Goal: Task Accomplishment & Management: Manage account settings

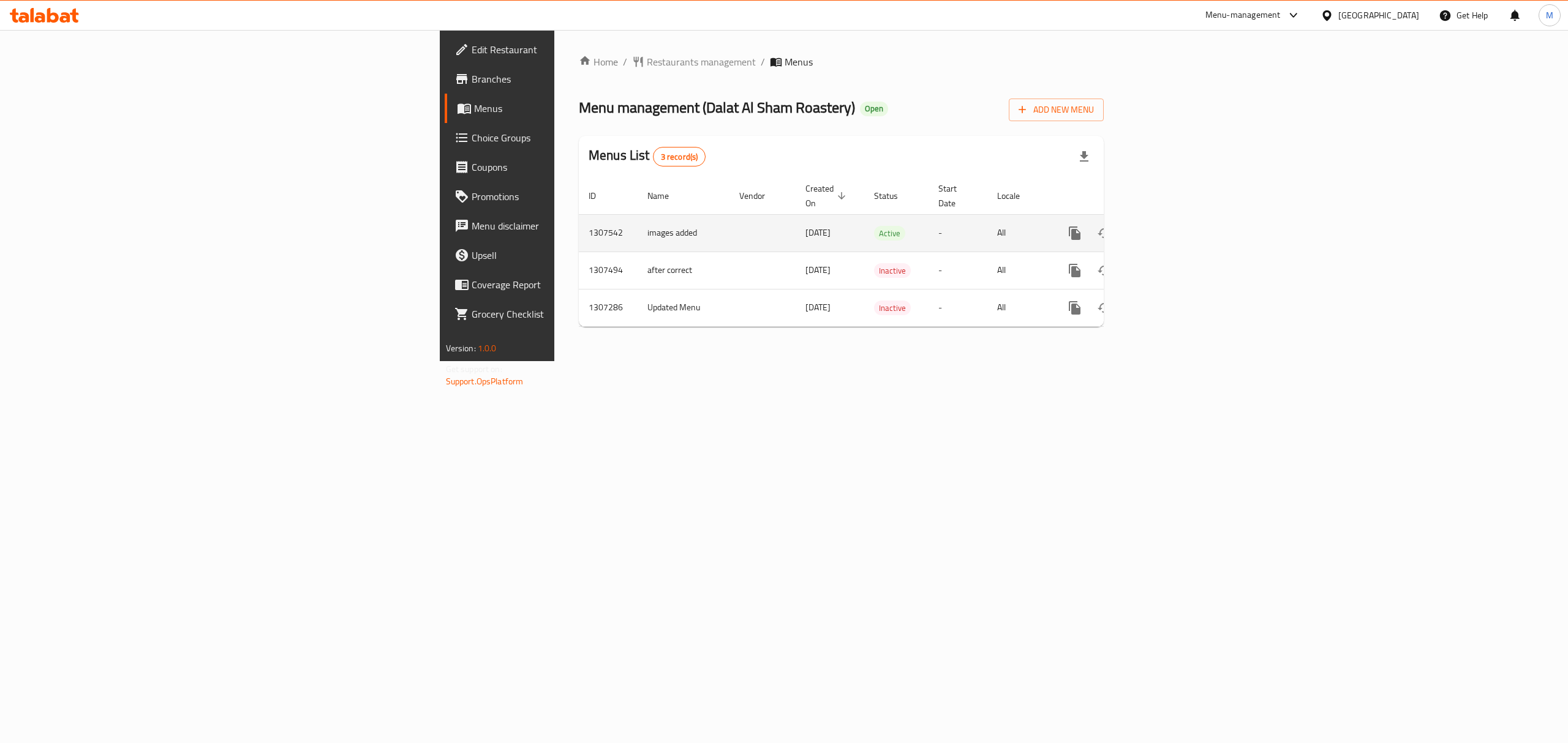
click at [1170, 226] on icon "enhanced table" at bounding box center [1163, 233] width 15 height 15
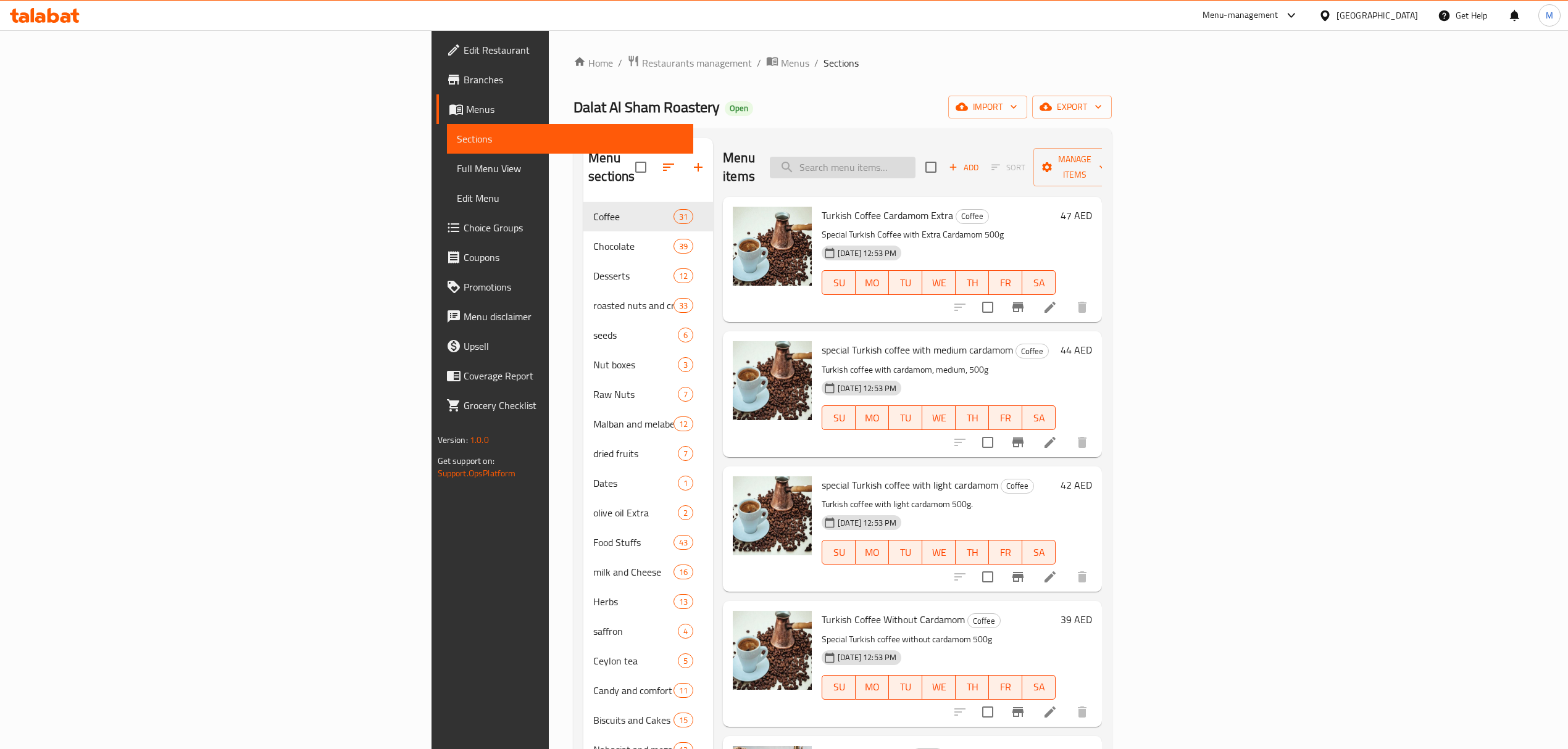
click at [916, 167] on input "search" at bounding box center [843, 168] width 146 height 22
paste input "Copper Coffee Dallah Size 3"
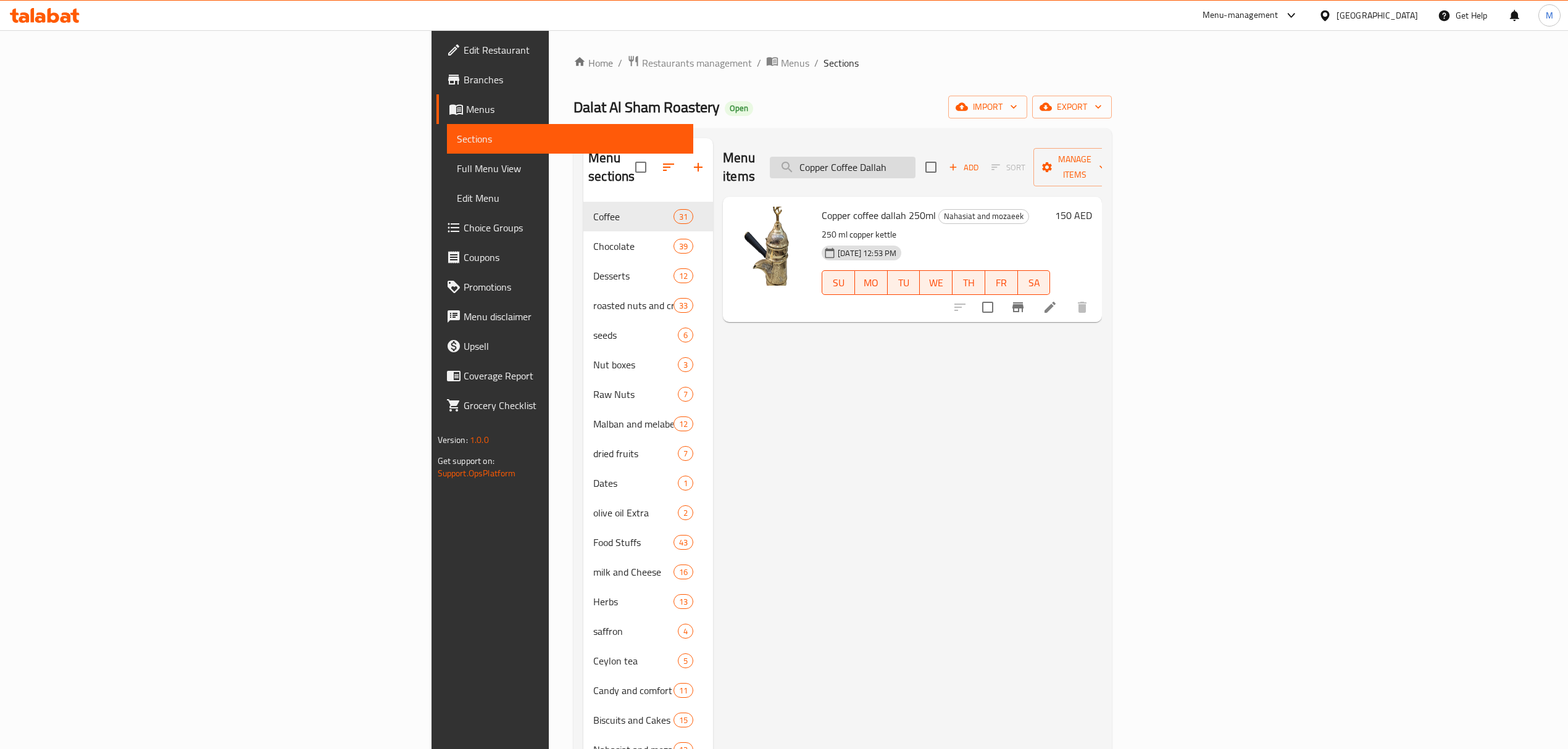
click at [916, 163] on input "Copper Coffee Dallah" at bounding box center [843, 168] width 146 height 22
paste input "silver coffee d"
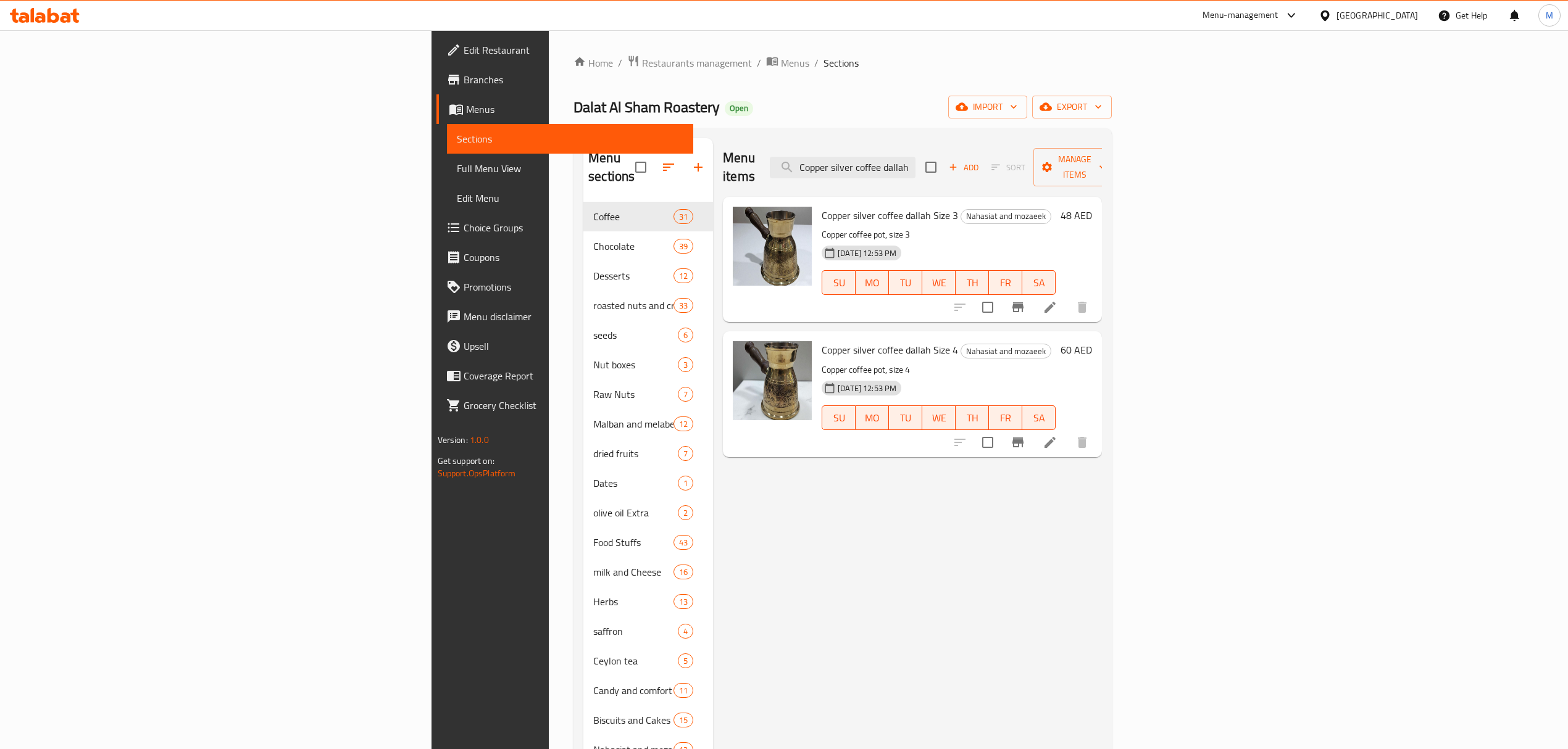
type input "Copper silver coffee dallah"
click at [1057, 300] on icon at bounding box center [1050, 307] width 15 height 15
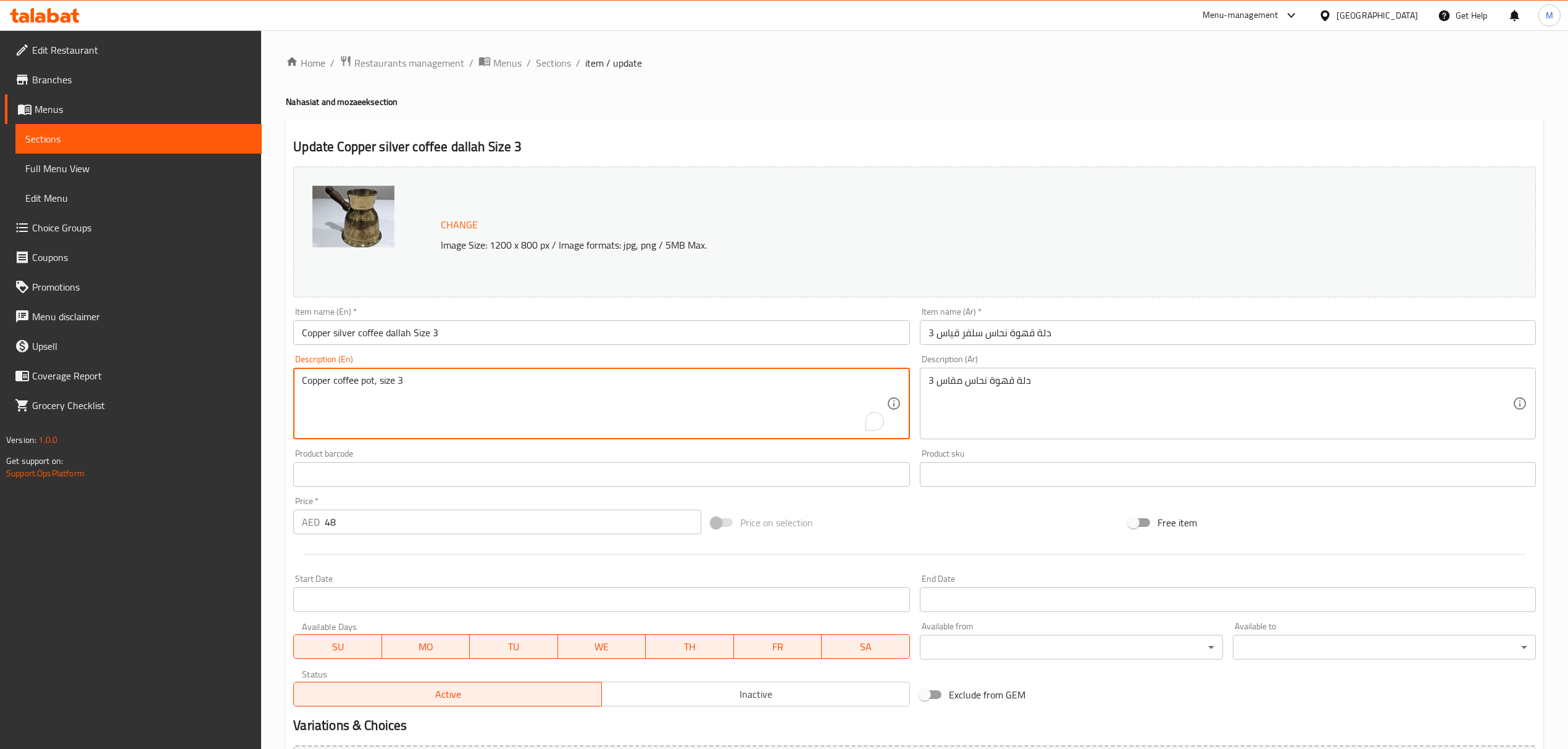
drag, startPoint x: 405, startPoint y: 391, endPoint x: 233, endPoint y: 366, distance: 173.8
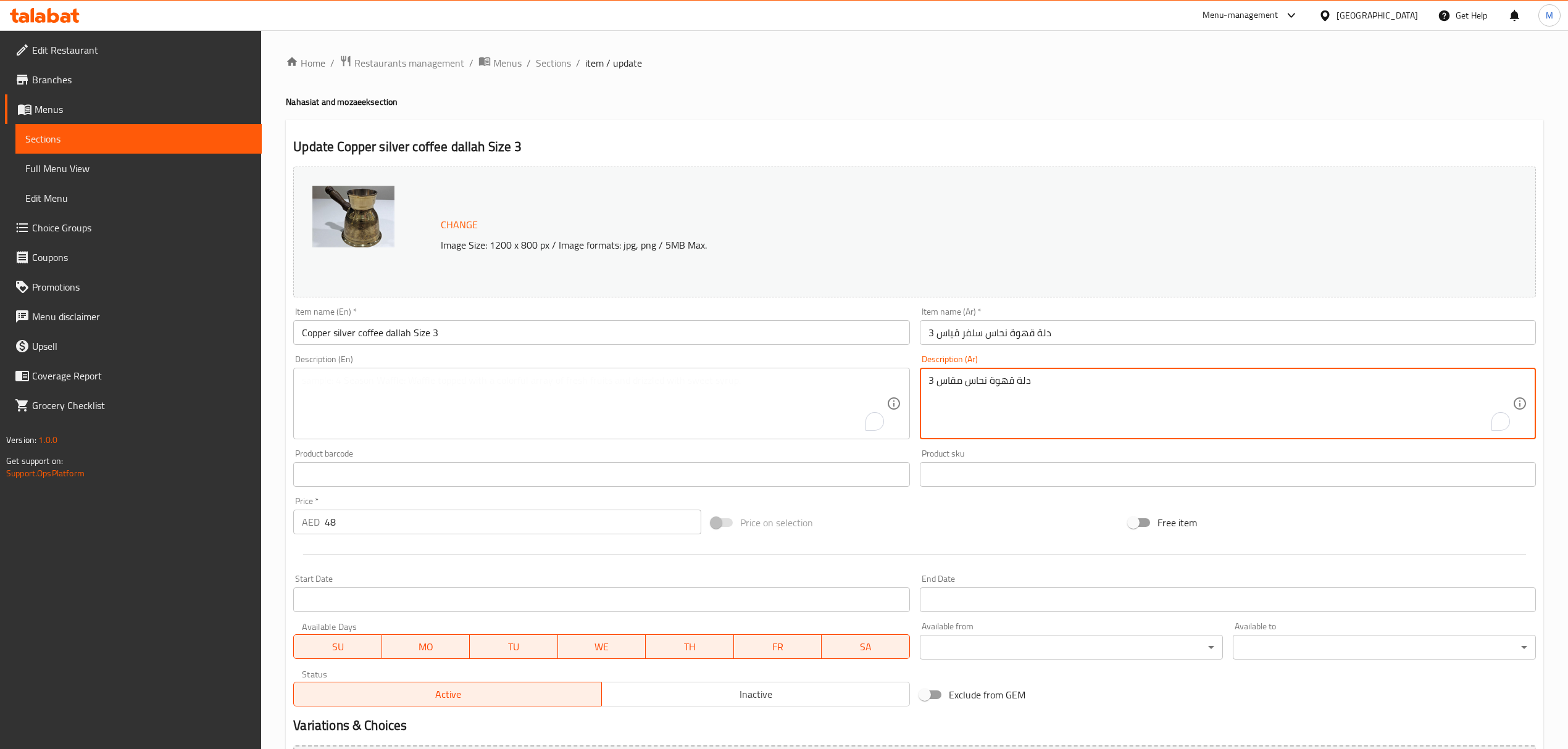
drag, startPoint x: 1090, startPoint y: 378, endPoint x: 867, endPoint y: 381, distance: 223.0
click at [969, 389] on textarea "دلة قهوة نحاس مقاس 3" at bounding box center [1220, 403] width 584 height 59
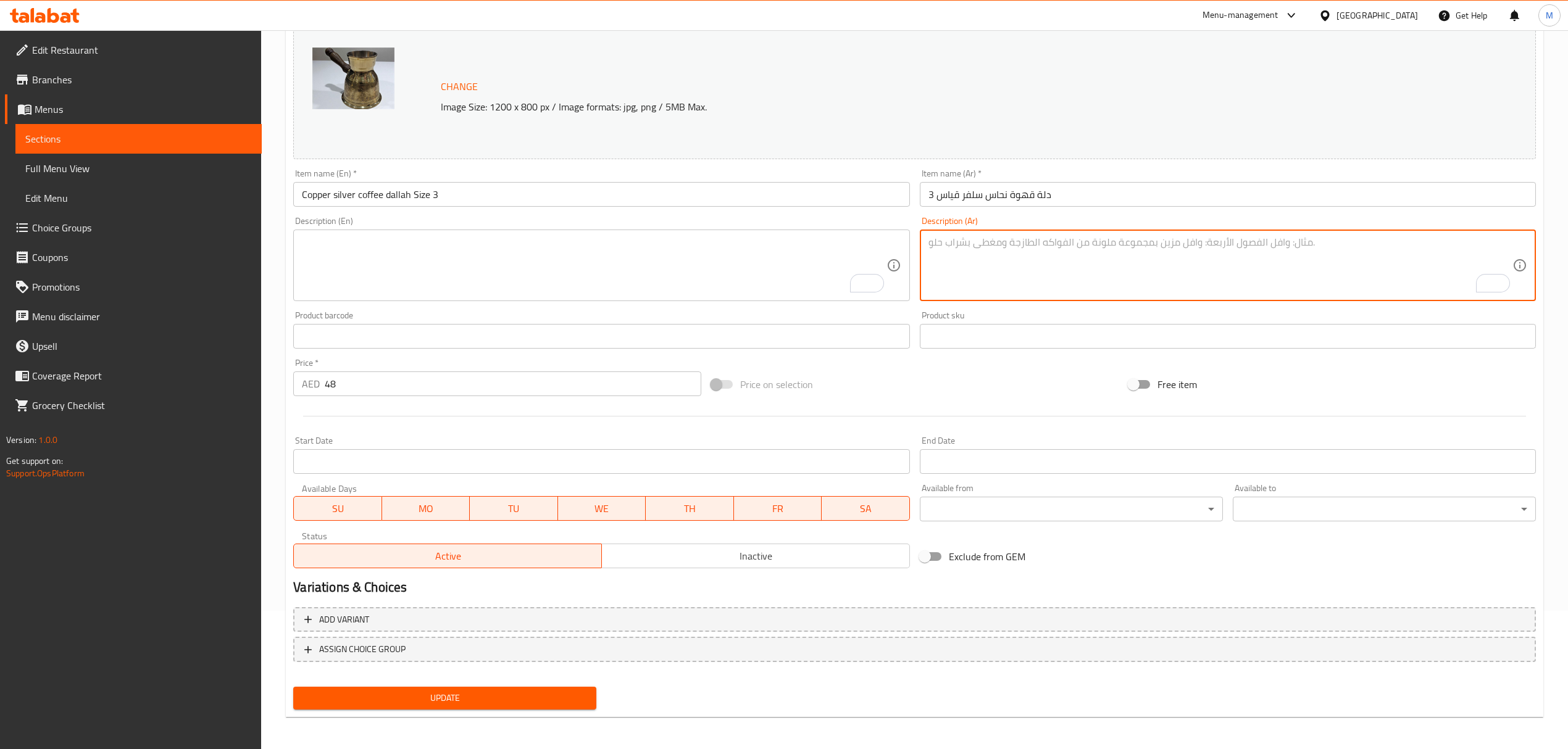
scroll to position [139, 0]
click at [480, 691] on span "Update" at bounding box center [444, 696] width 283 height 15
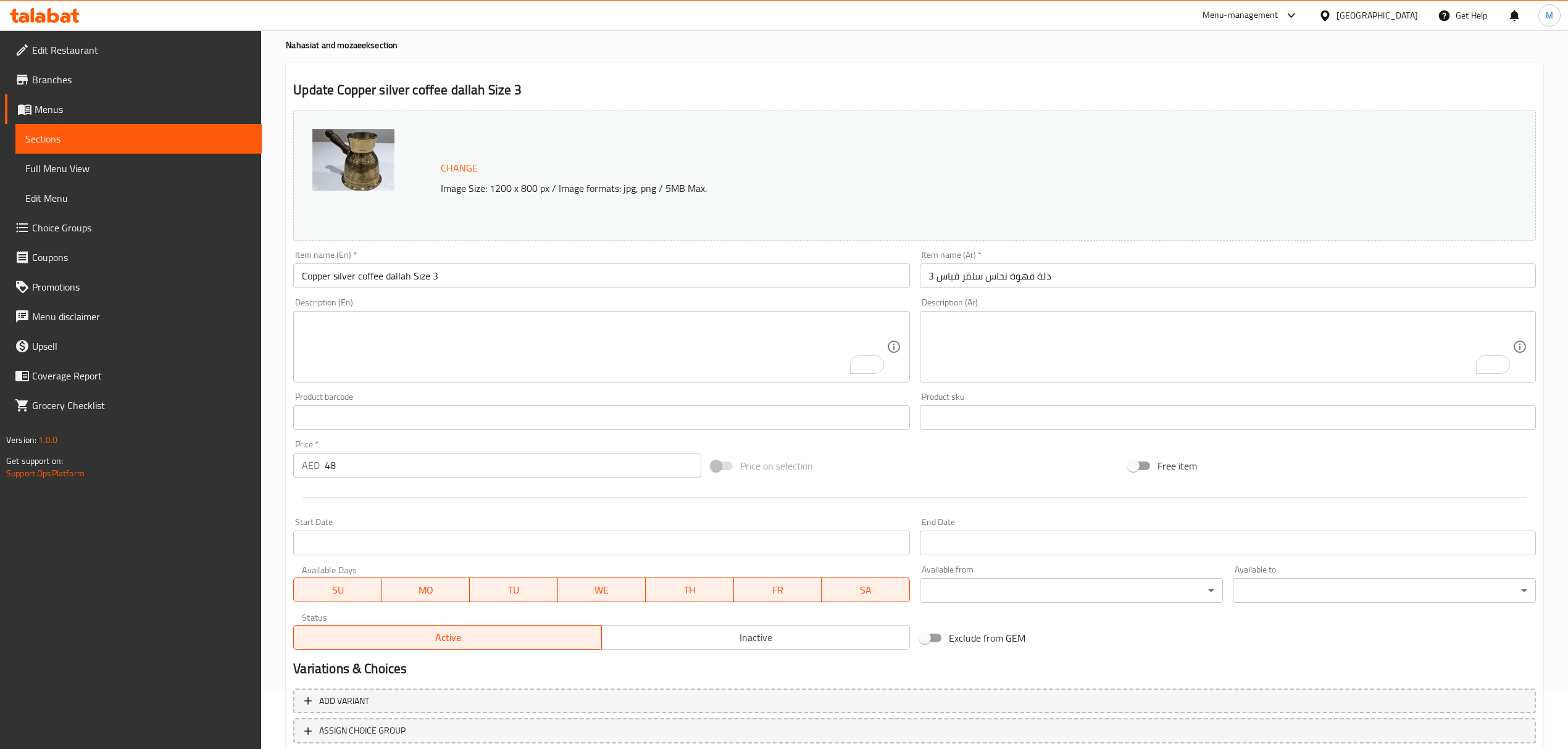
scroll to position [0, 0]
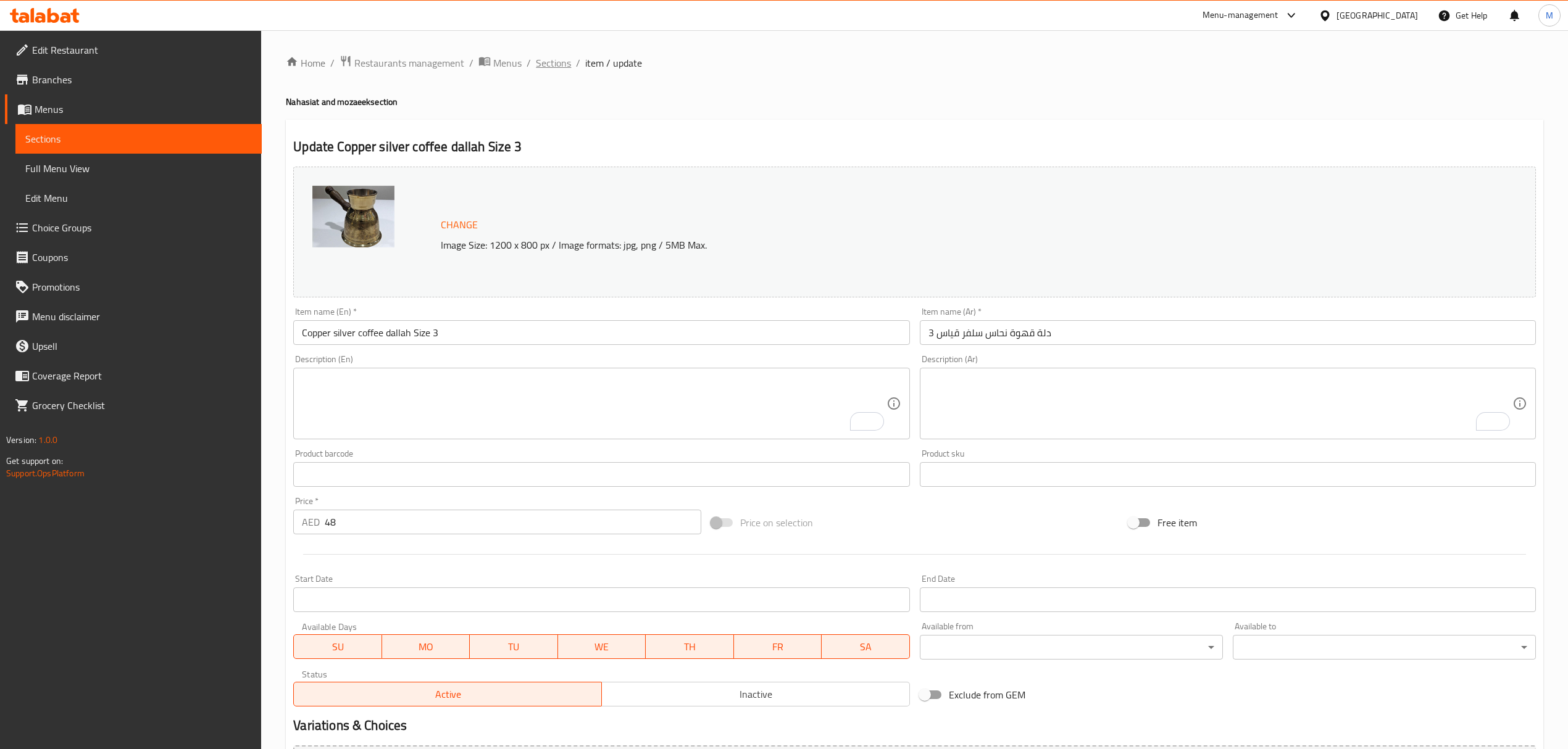
click at [553, 70] on span "Sections" at bounding box center [553, 63] width 35 height 15
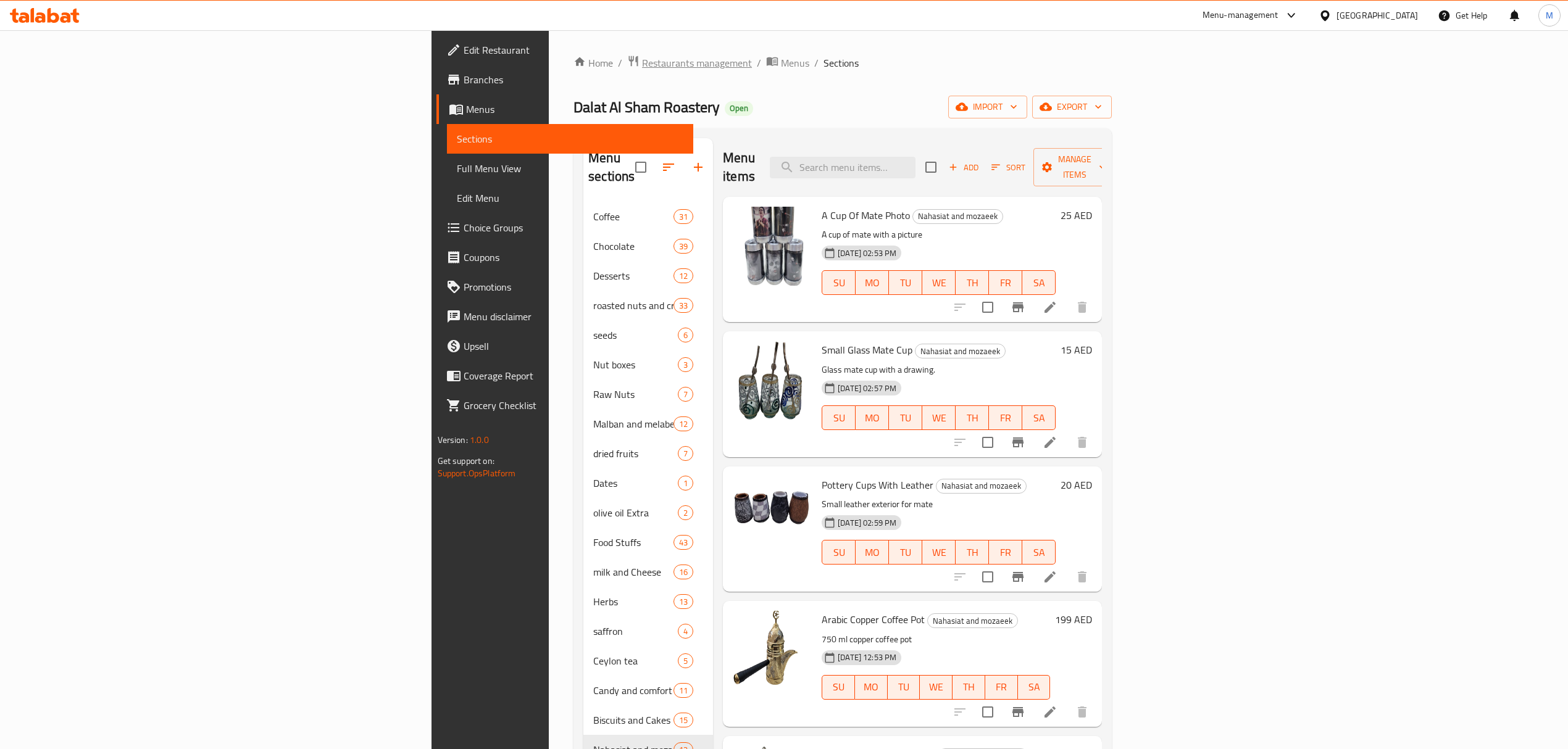
click at [642, 58] on span "Restaurants management" at bounding box center [697, 63] width 110 height 15
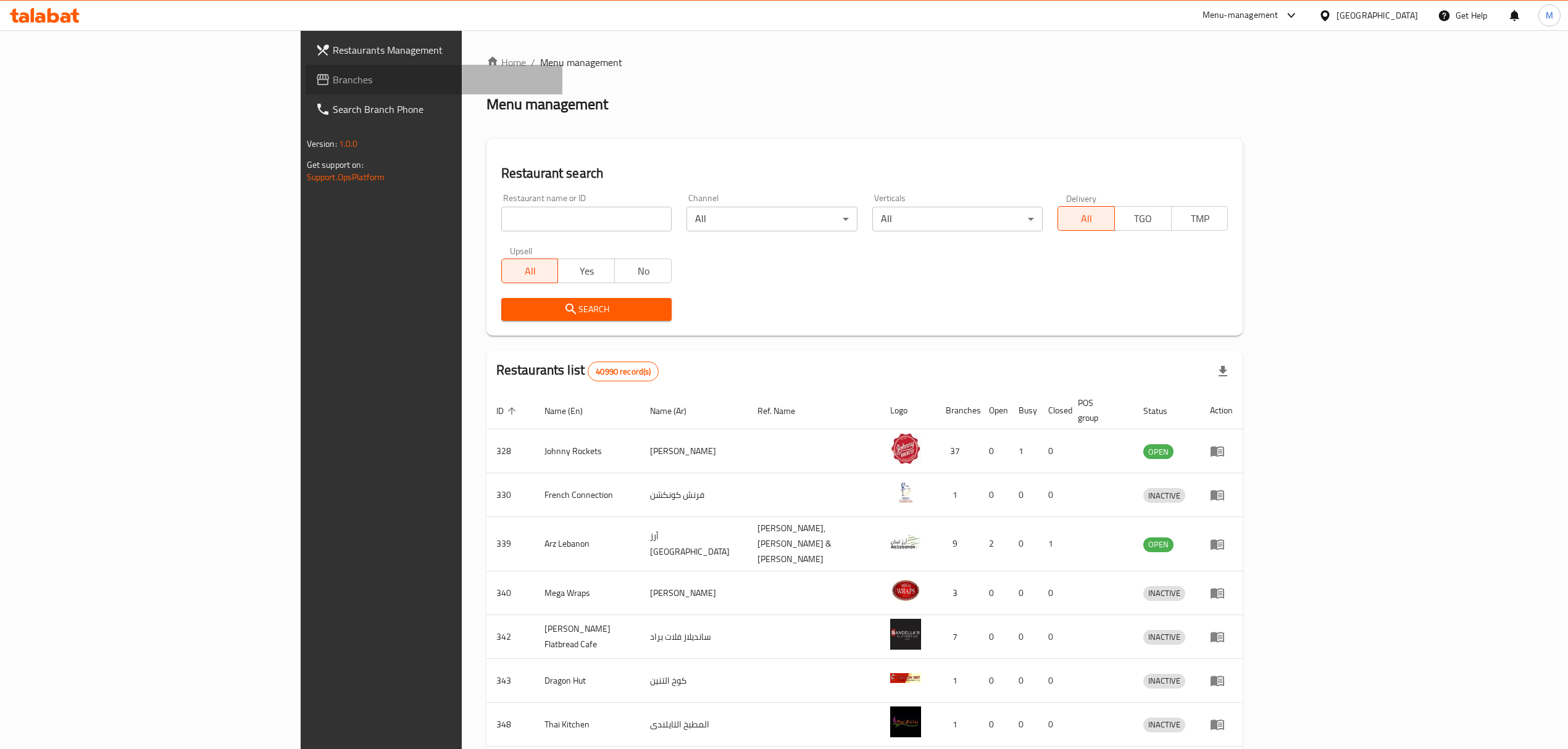
click at [306, 89] on link "Branches" at bounding box center [434, 79] width 257 height 30
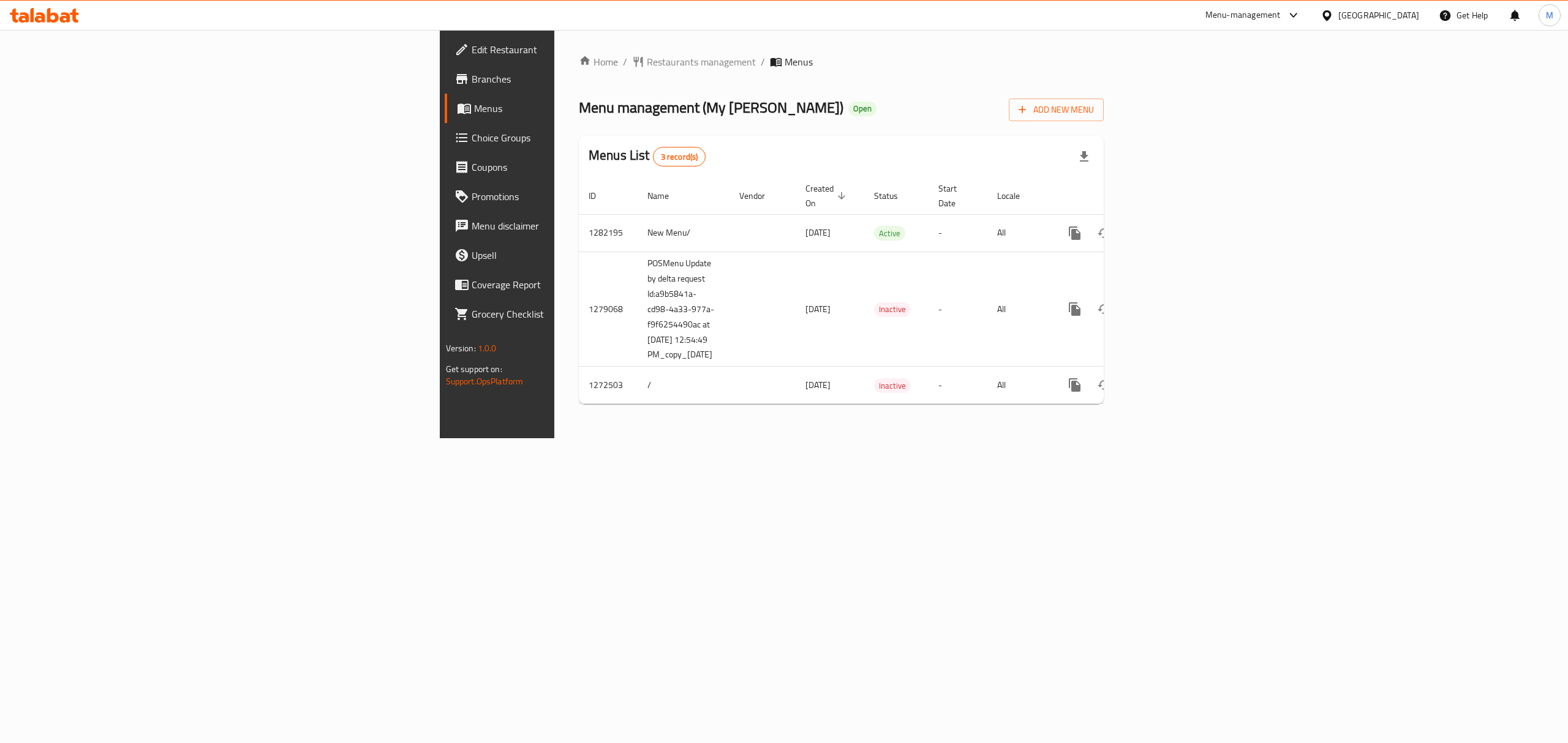
click at [472, 137] on span "Choice Groups" at bounding box center [582, 138] width 221 height 15
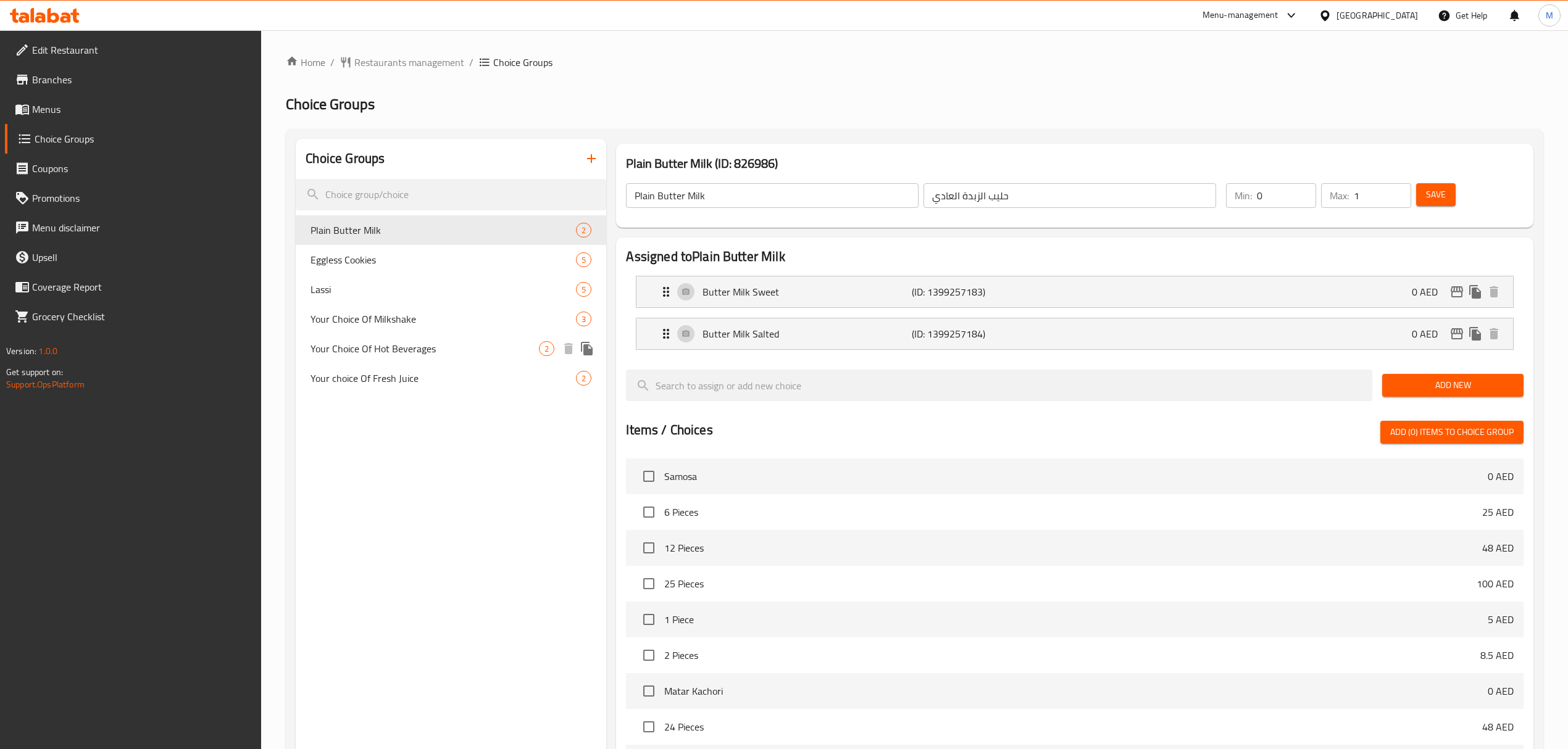
click at [468, 346] on span "Your Choice Of Hot Beverages" at bounding box center [425, 348] width 228 height 15
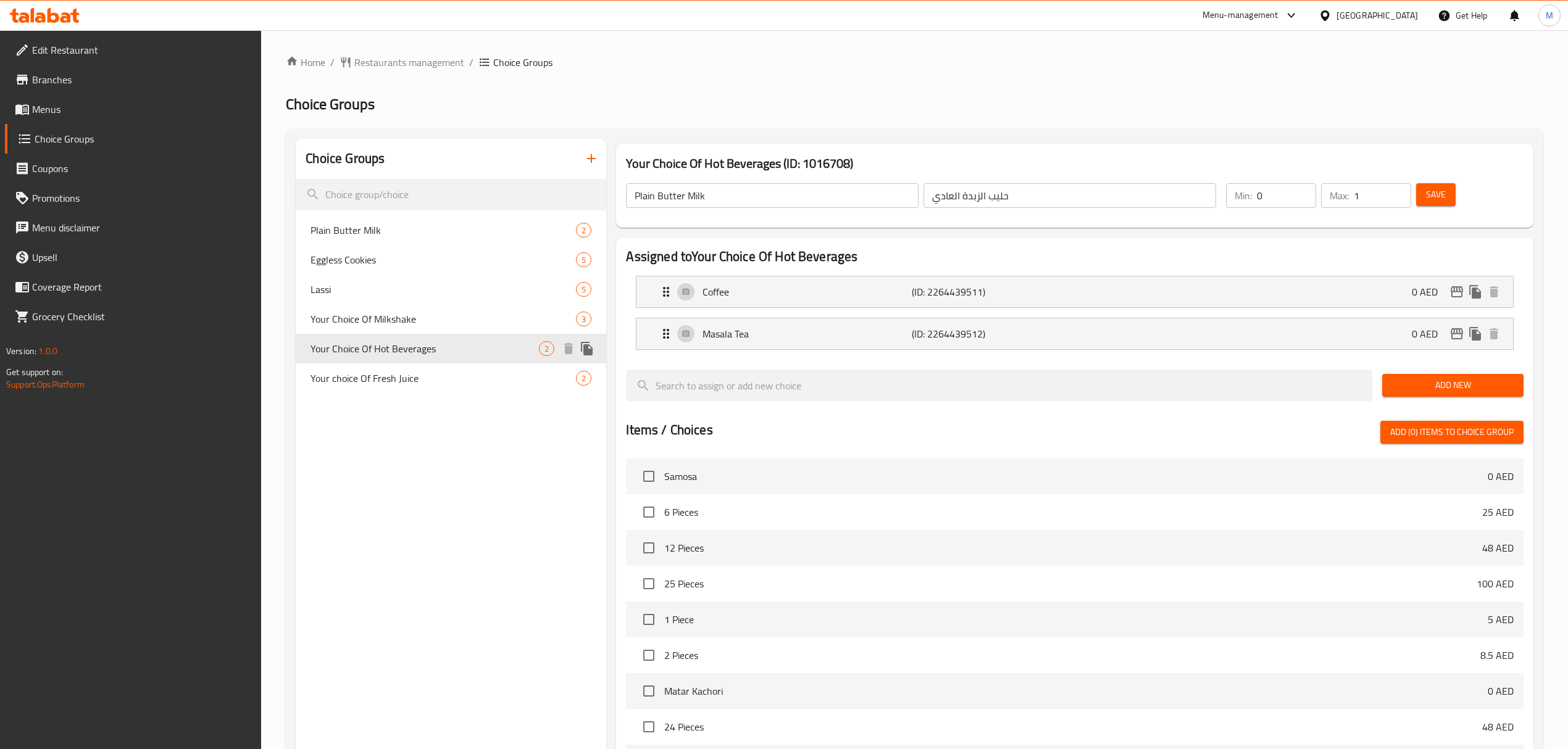
type input "Your Choice Of Hot Beverages"
type input "اختيارك من مشروبات ساخنة"
type input "1"
click at [1304, 191] on input "1" at bounding box center [1286, 196] width 59 height 25
click at [1452, 196] on button "Save" at bounding box center [1435, 195] width 40 height 23
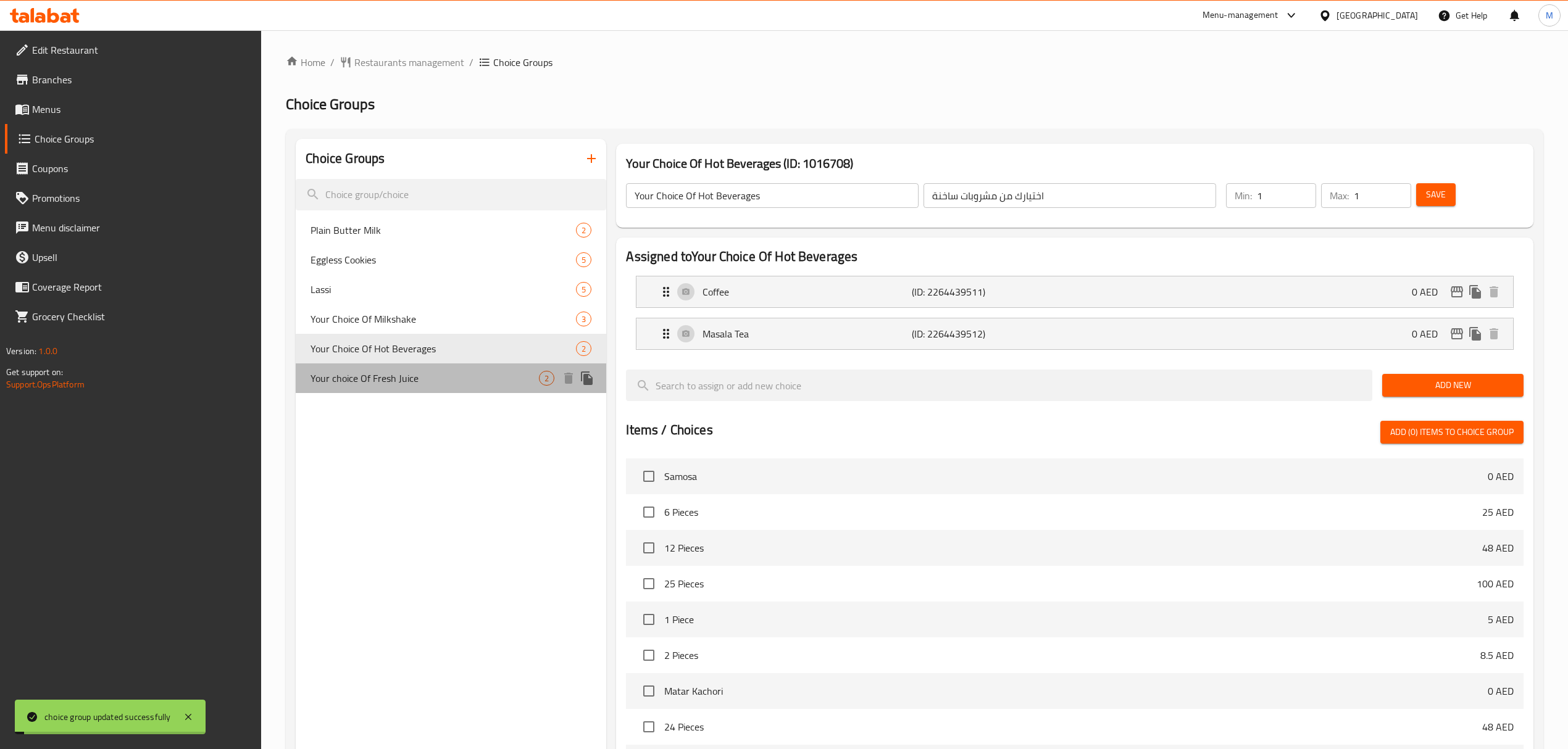
click at [433, 373] on span "Your choice Of Fresh Juice" at bounding box center [425, 378] width 228 height 15
type input "Your choice Of Fresh Juice"
type input "اختيارك من عصير الطازج"
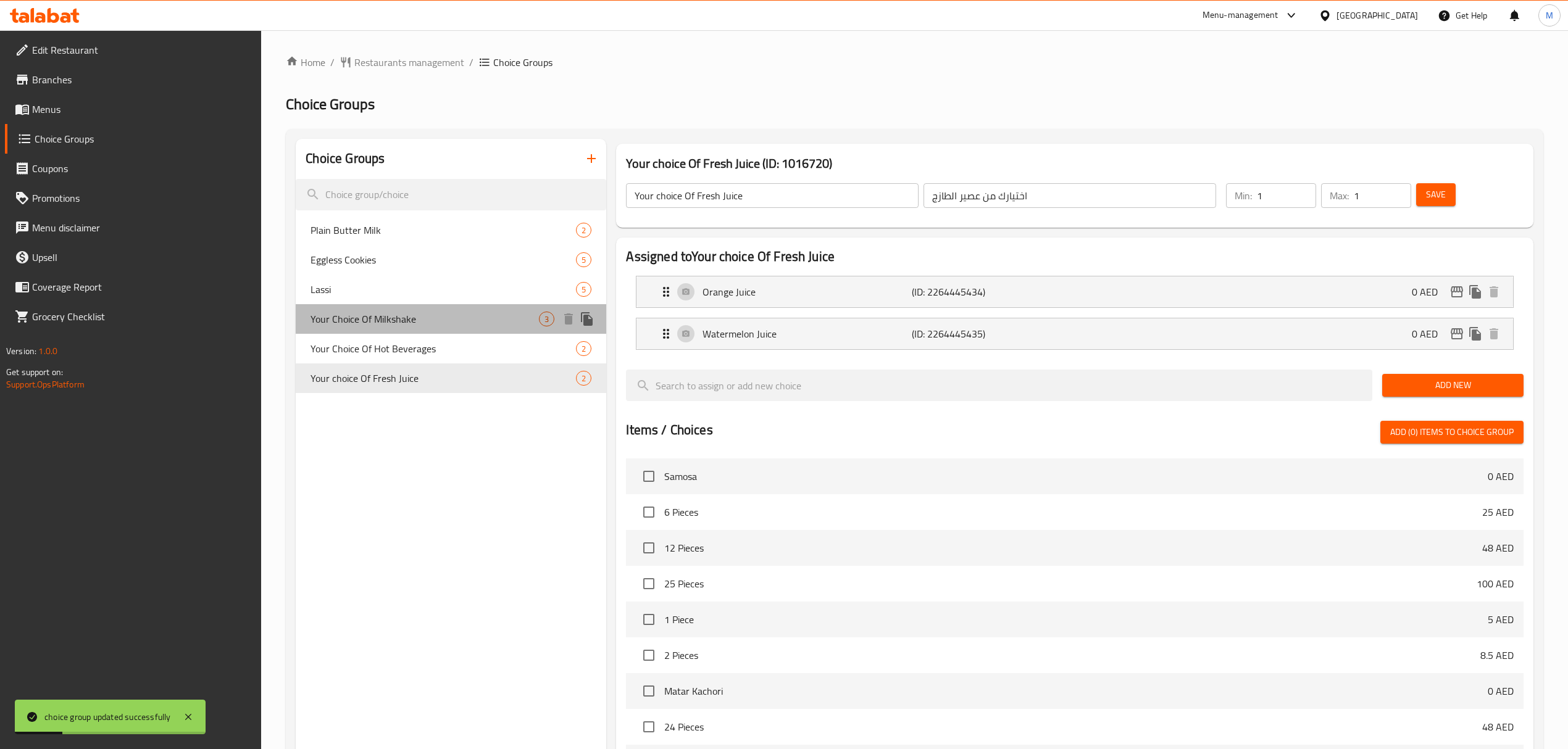
click at [457, 326] on div "Your Choice Of Milkshake 3" at bounding box center [451, 319] width 311 height 30
type input "Your Choice Of Milkshake"
type input "اختيارك من ميلك شيك"
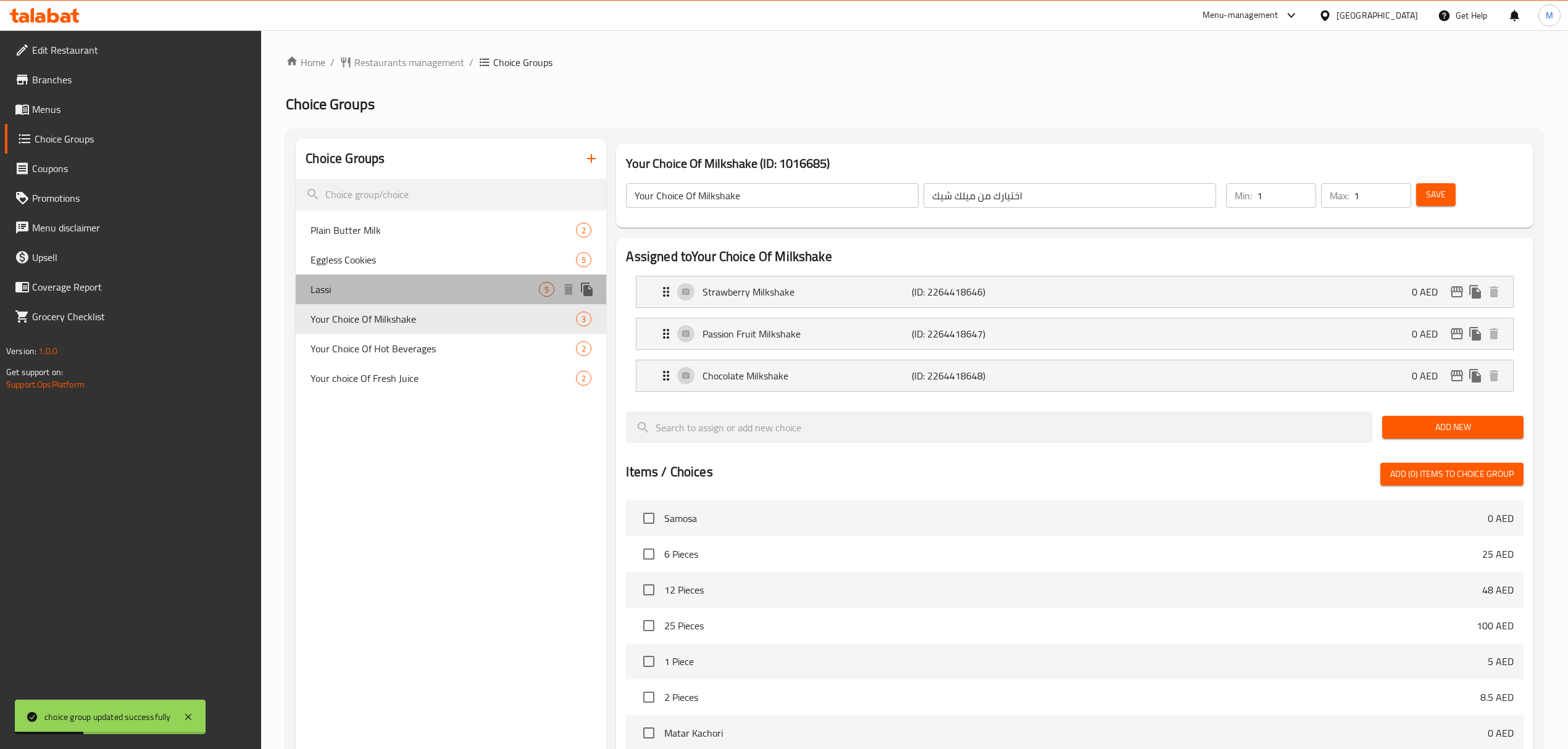
click at [452, 289] on span "Lassi" at bounding box center [425, 289] width 228 height 15
type input "Lassi"
type input "لاسي"
type input "0"
type input "5"
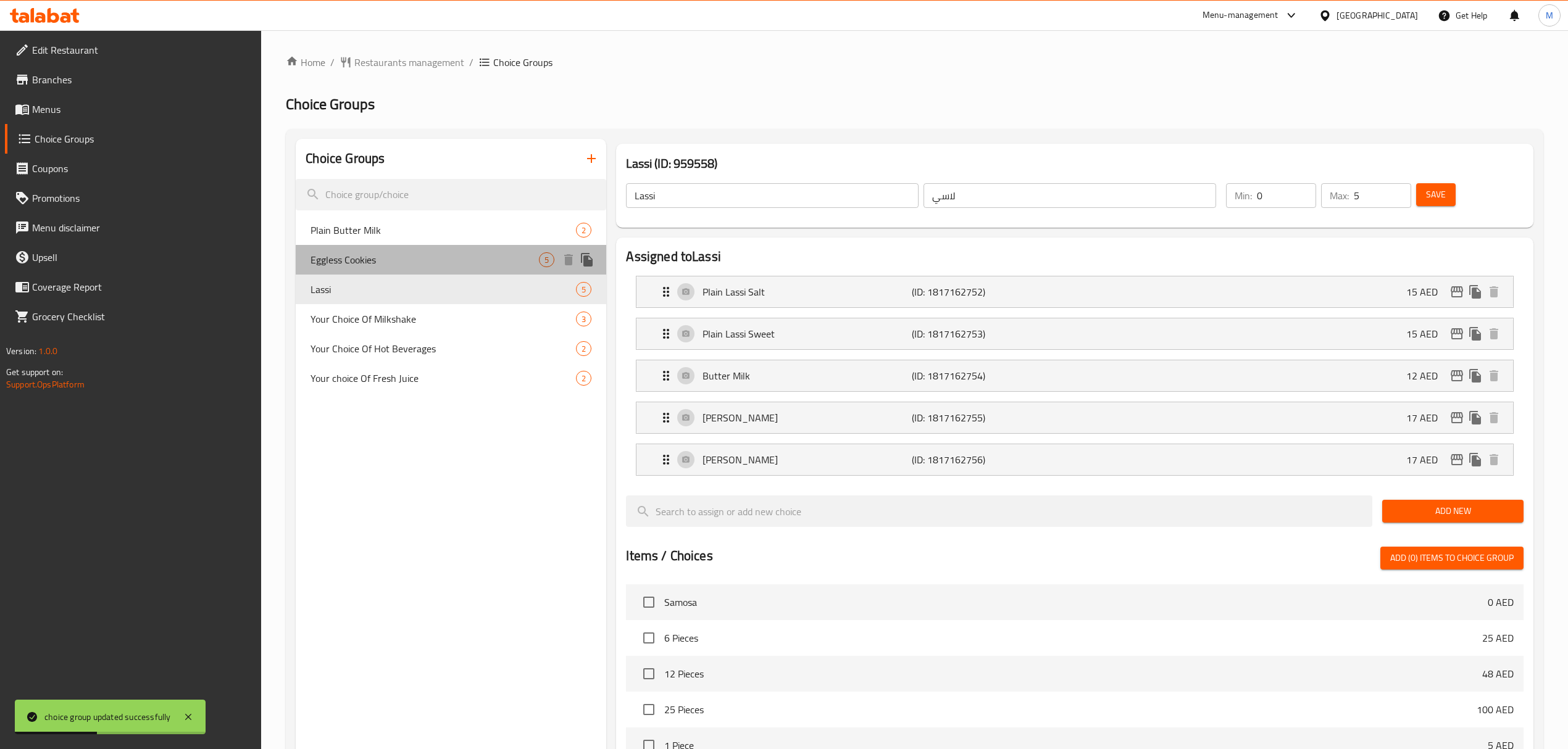
click at [451, 257] on span "Eggless Cookies" at bounding box center [425, 259] width 228 height 15
type input "Eggless Cookies"
type input "كوكيز أتا بدون بيض"
type input "1"
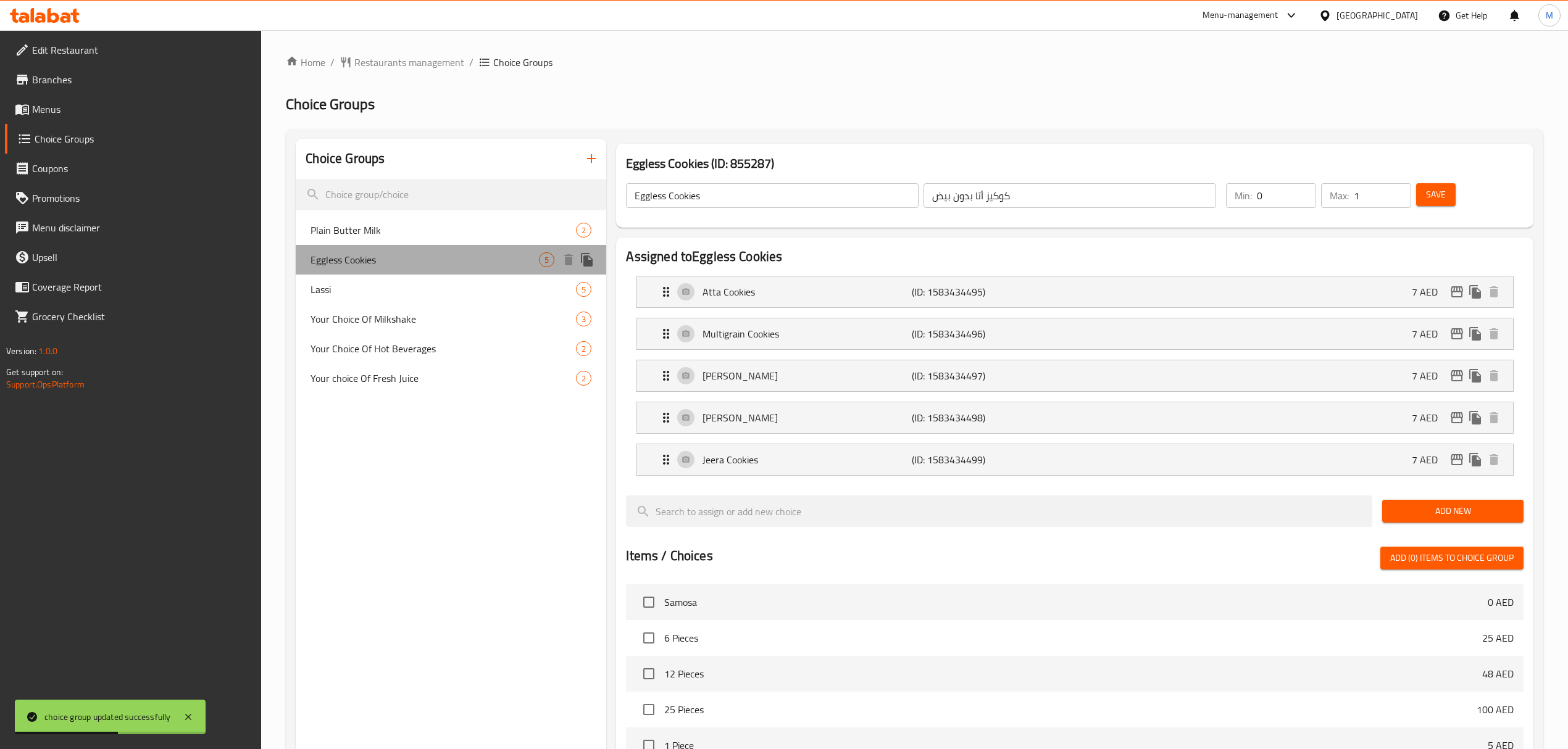
click at [453, 272] on div "Eggless Cookies 5" at bounding box center [451, 259] width 311 height 30
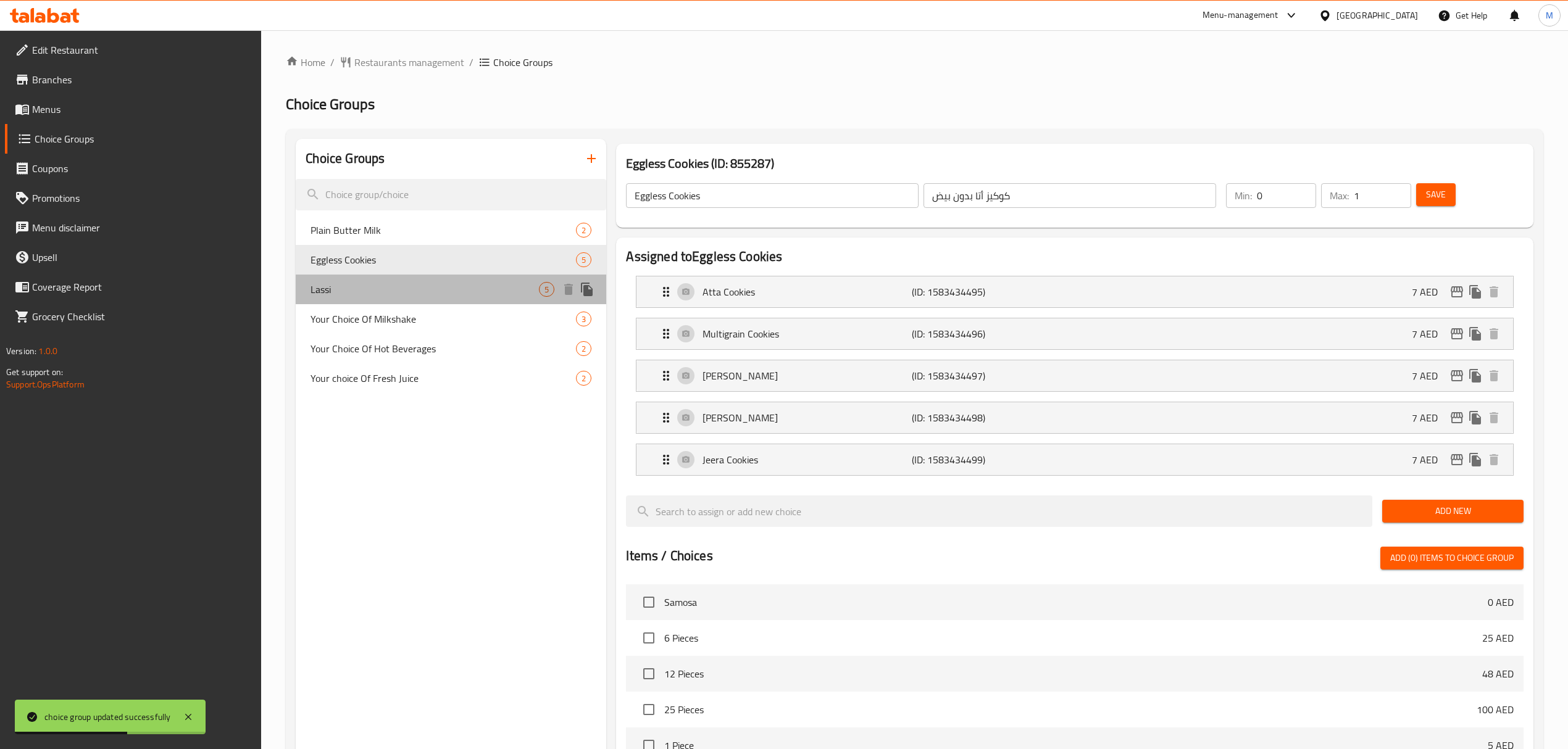
click at [453, 277] on div "Lassi 5" at bounding box center [451, 289] width 311 height 30
type input "Lassi"
type input "لاسي"
type input "5"
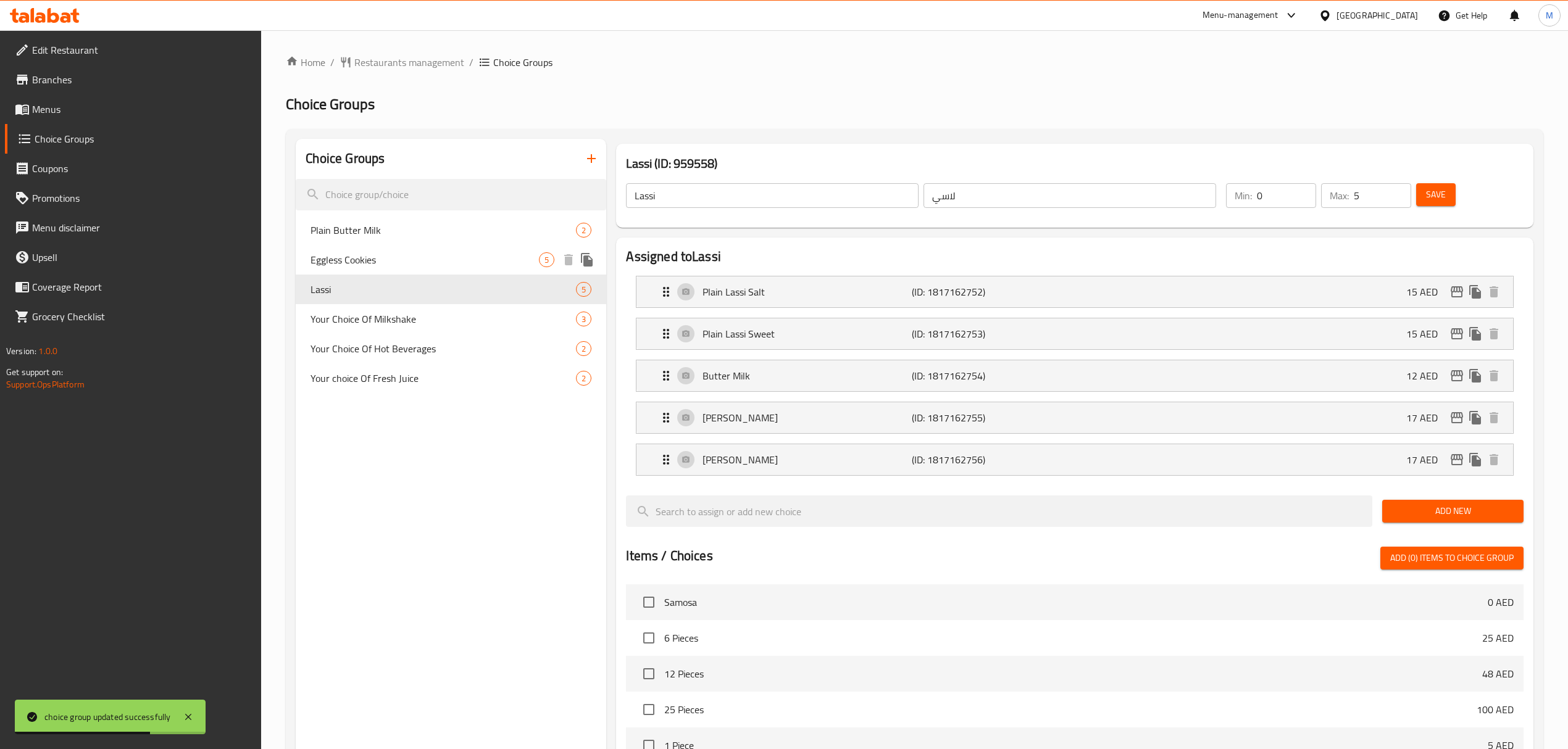
click at [460, 252] on span "Eggless Cookies" at bounding box center [425, 259] width 228 height 15
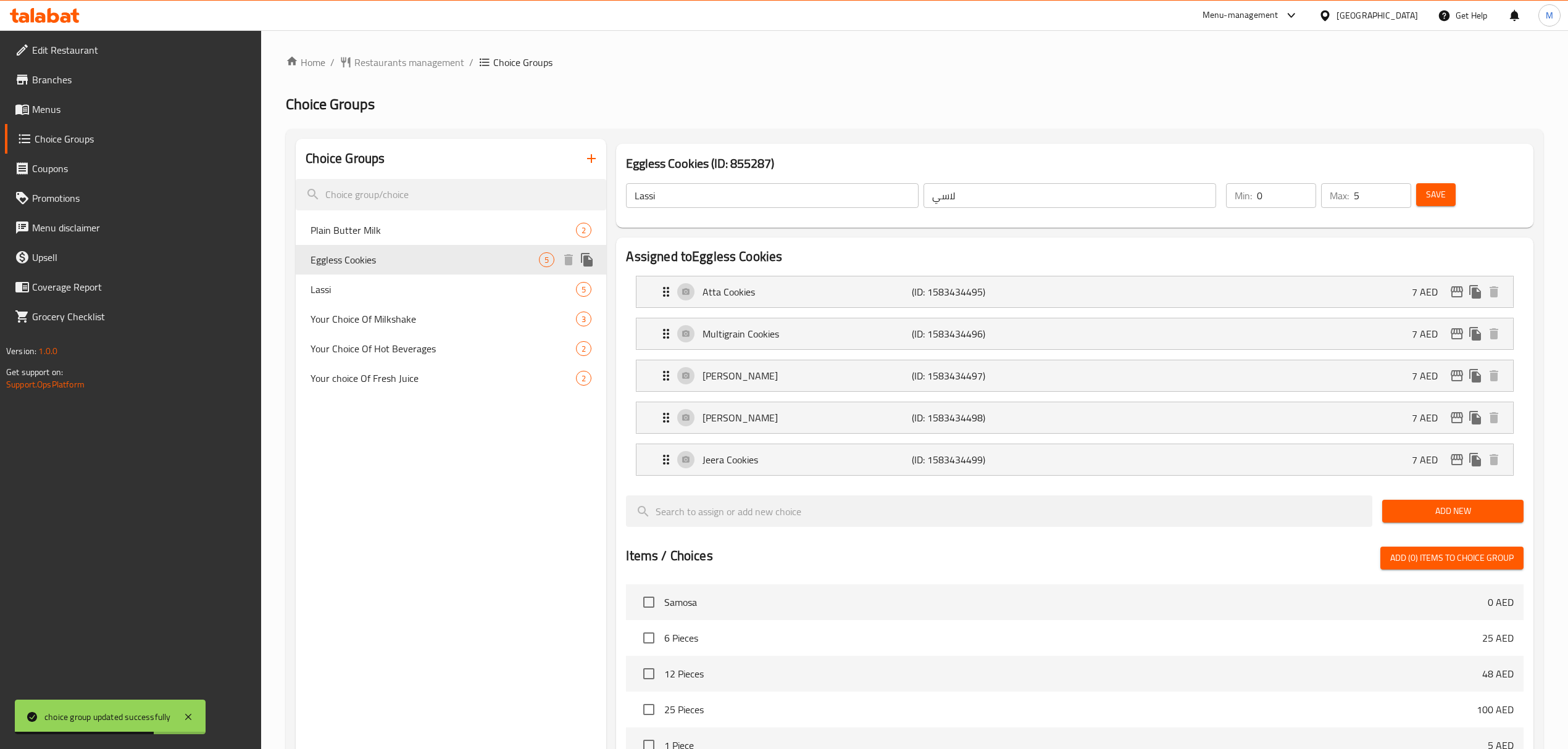
type input "Eggless Cookies"
type input "كوكيز أتا بدون بيض"
type input "1"
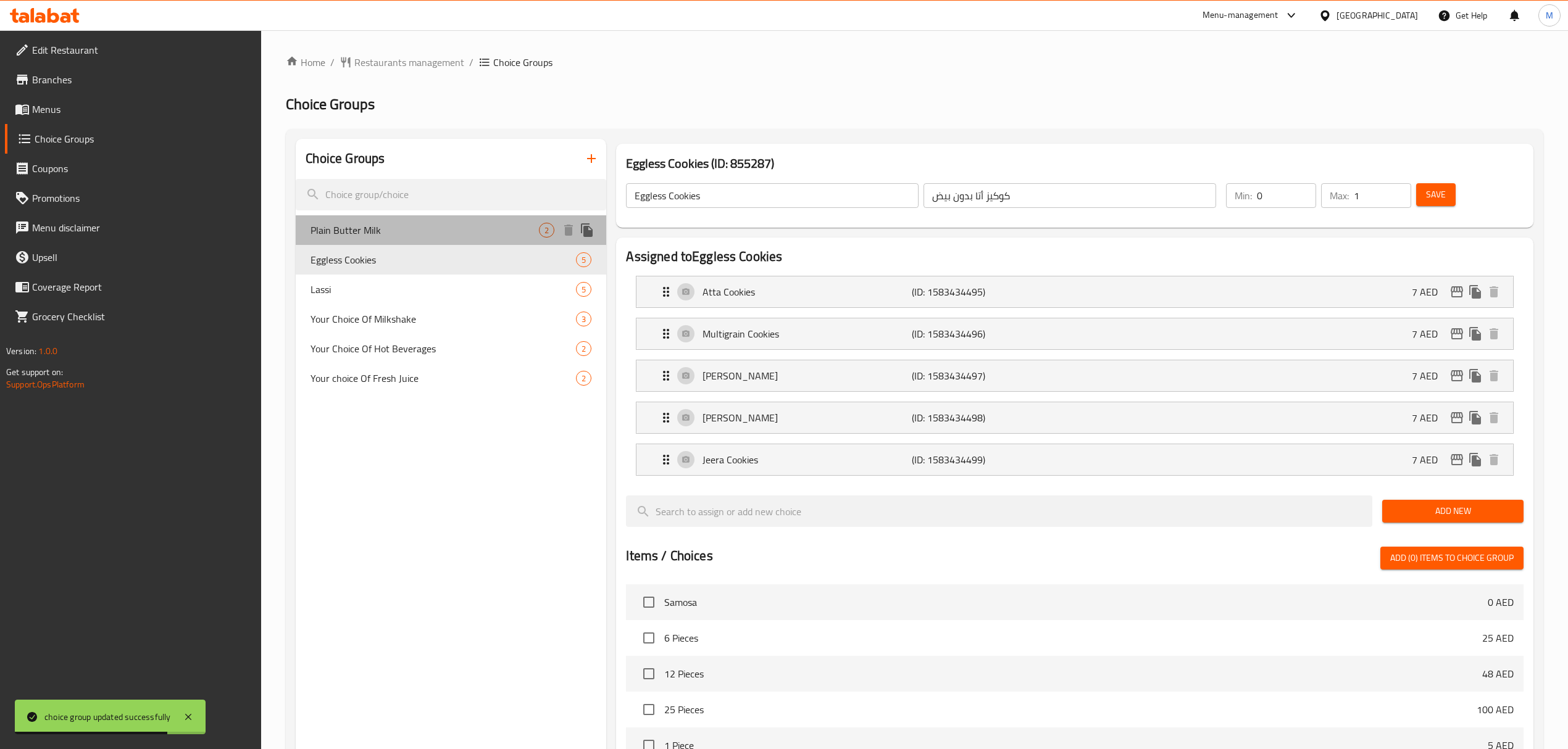
click at [462, 232] on span "Plain Butter Milk" at bounding box center [425, 230] width 228 height 15
type input "Plain Butter Milk"
type input "حليب الزبدة العادي"
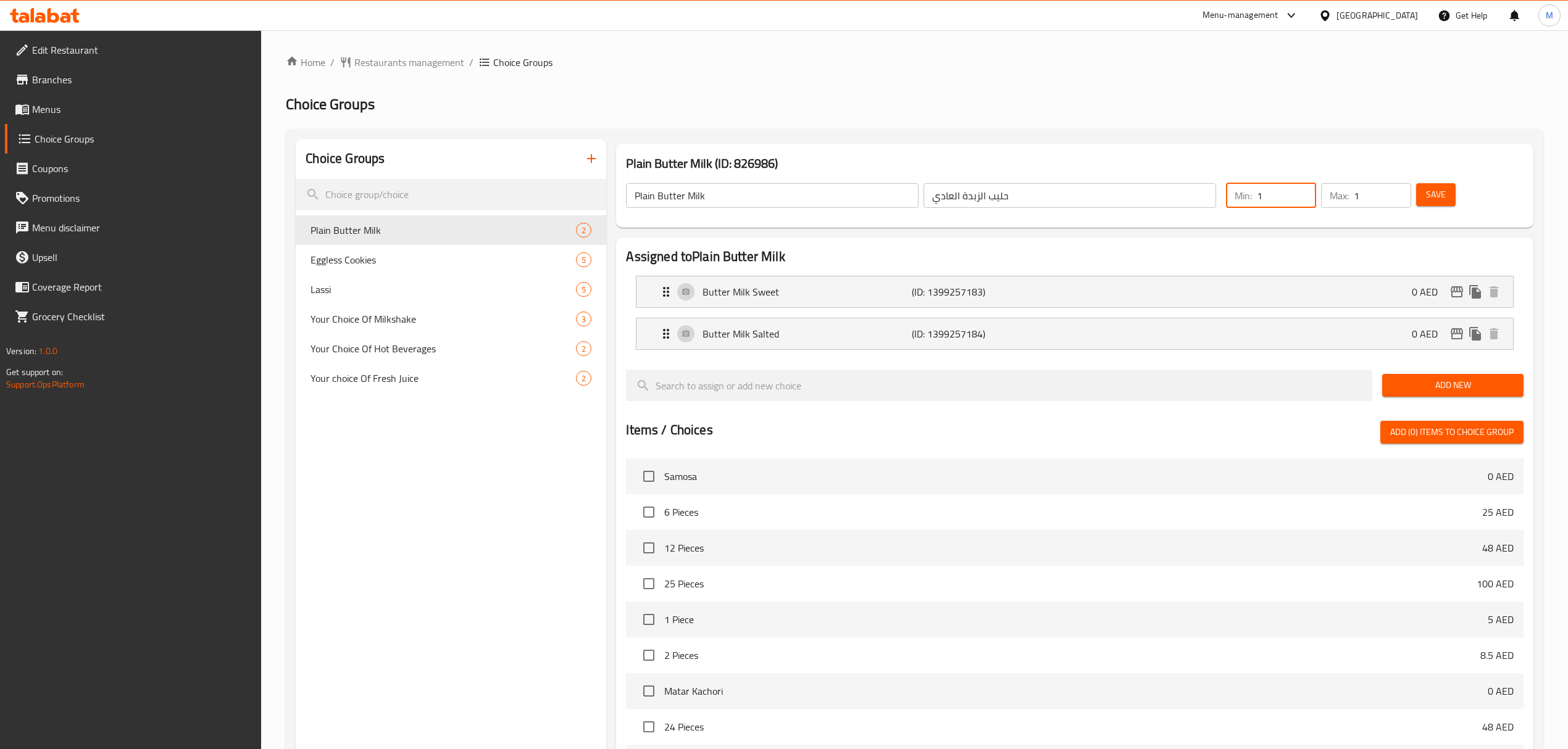
type input "1"
click at [1302, 191] on input "1" at bounding box center [1286, 196] width 59 height 25
click at [1452, 193] on button "Save" at bounding box center [1435, 195] width 40 height 23
